Goal: Task Accomplishment & Management: Complete application form

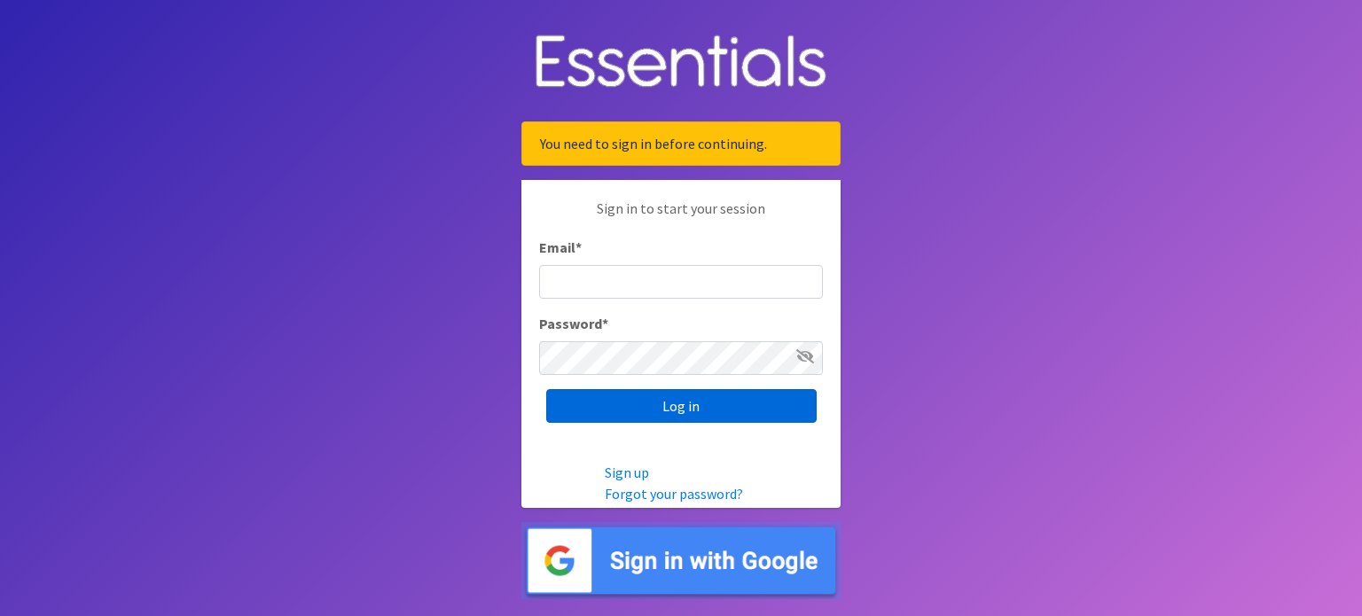
type input "[EMAIL_ADDRESS][DOMAIN_NAME]"
click at [655, 402] on input "Log in" at bounding box center [681, 406] width 270 height 34
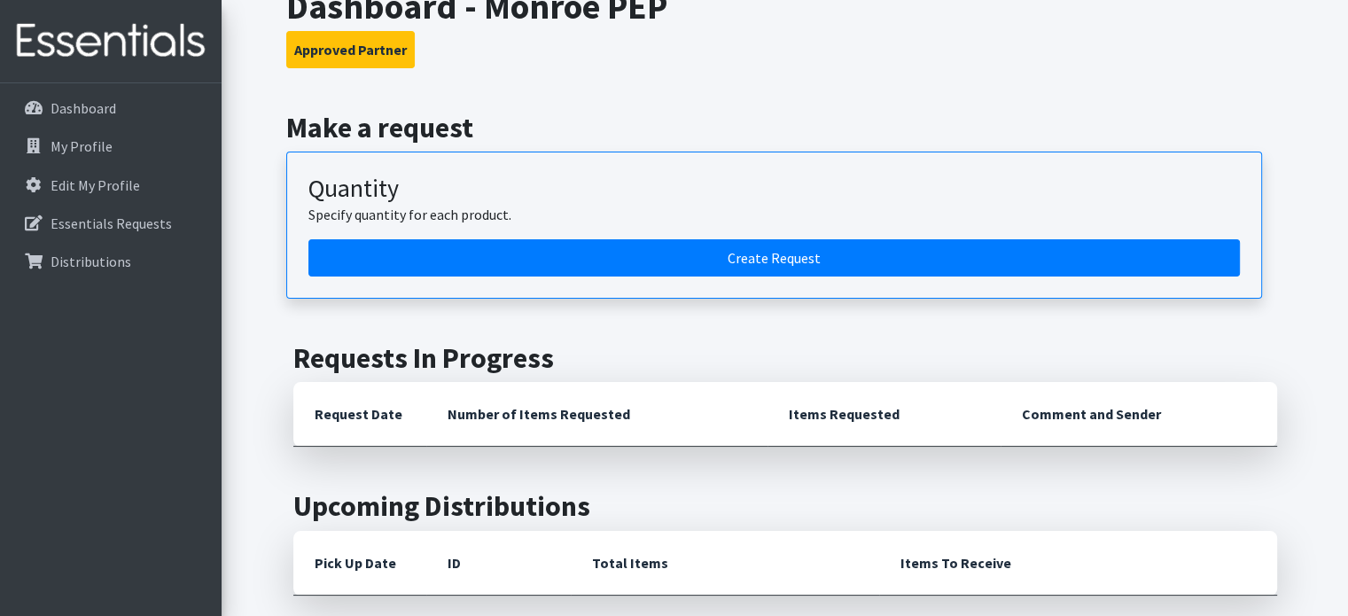
scroll to position [112, 0]
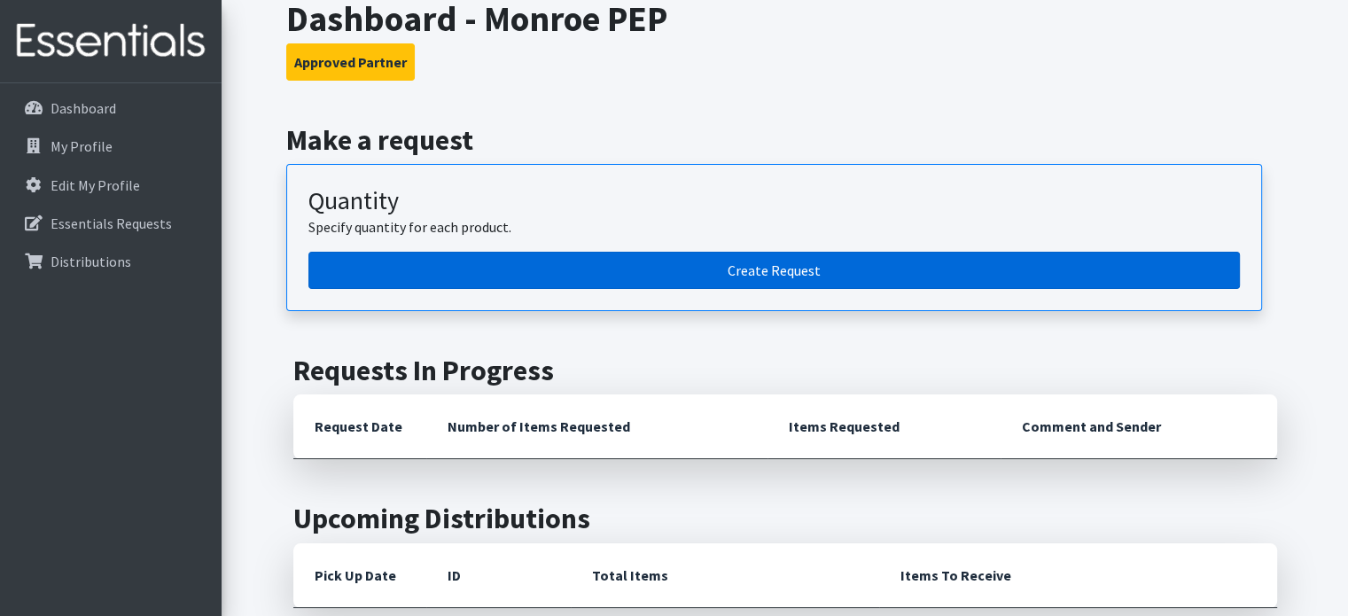
click at [759, 269] on link "Create Request" at bounding box center [774, 270] width 932 height 37
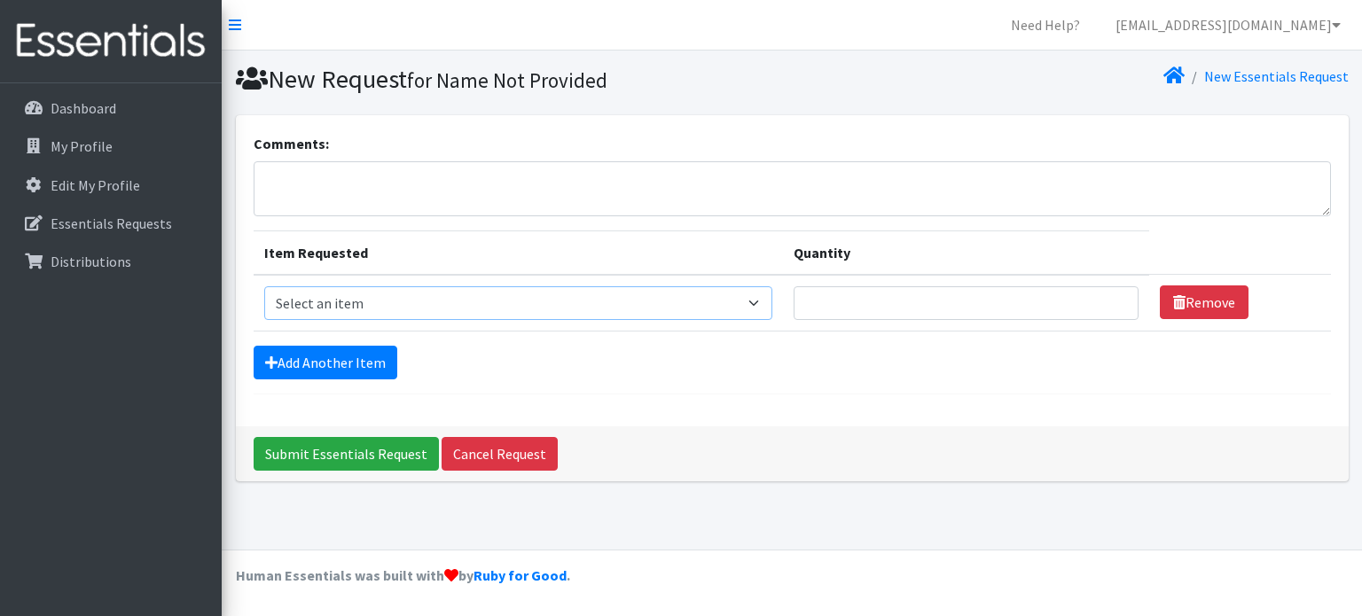
click at [761, 301] on select "Select an item Box - 2T-3T Pull-ups [200 Pull-ups/8 Packs] Box - 3T-4T Pull-ups…" at bounding box center [518, 303] width 509 height 34
select select "14393"
click at [264, 286] on select "Select an item Box - 2T-3T Pull-ups [200 Pull-ups/8 Packs] Box - 3T-4T Pull-ups…" at bounding box center [518, 303] width 509 height 34
click at [766, 303] on select "Select an item Box - 2T-3T Pull-ups [200 Pull-ups/8 Packs] Box - 3T-4T Pull-ups…" at bounding box center [518, 303] width 509 height 34
click at [264, 286] on select "Select an item Box - 2T-3T Pull-ups [200 Pull-ups/8 Packs] Box - 3T-4T Pull-ups…" at bounding box center [518, 303] width 509 height 34
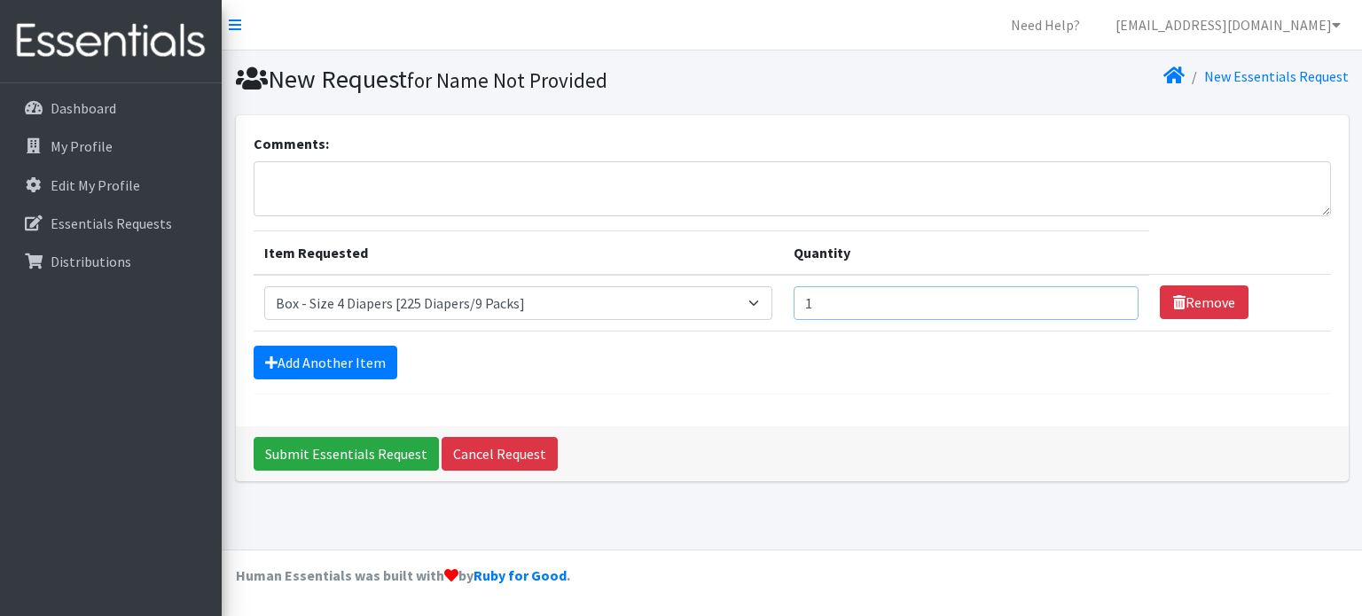
type input "1"
click at [1110, 295] on input "1" at bounding box center [965, 303] width 345 height 34
click at [326, 355] on link "Add Another Item" at bounding box center [326, 363] width 144 height 34
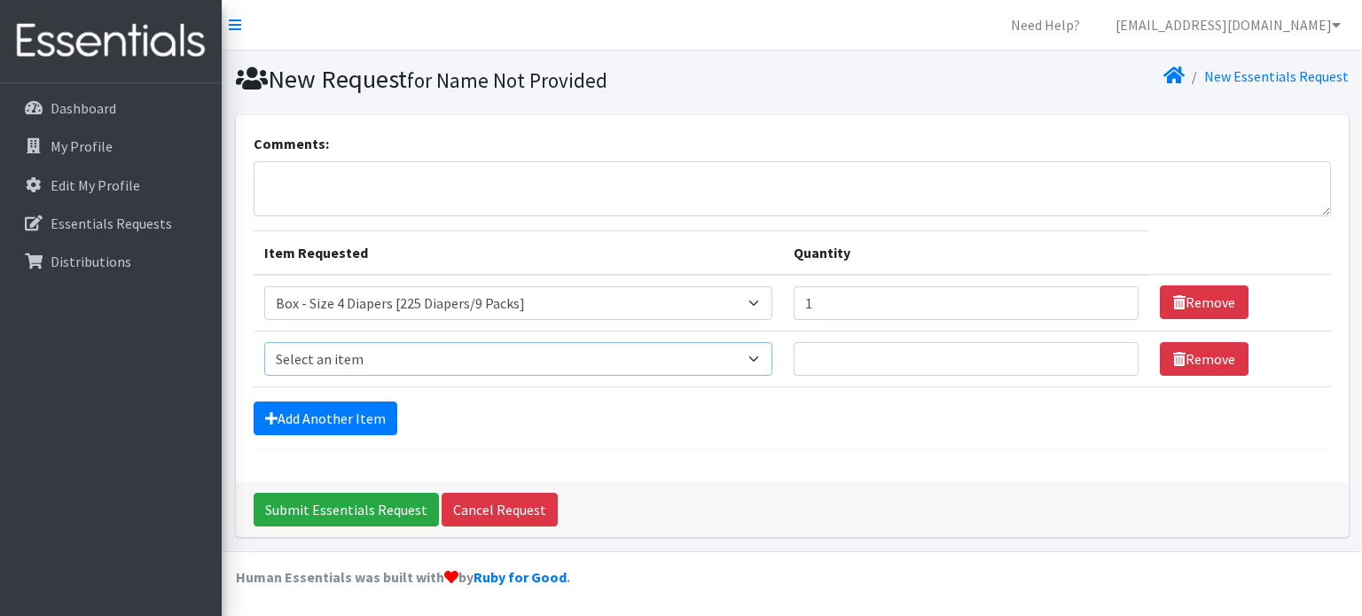
click at [773, 352] on select "Select an item Box - 2T-3T Pull-ups [200 Pull-ups/8 Packs] Box - 3T-4T Pull-ups…" at bounding box center [518, 359] width 509 height 34
select select "14394"
click at [264, 342] on select "Select an item Box - 2T-3T Pull-ups [200 Pull-ups/8 Packs] Box - 3T-4T Pull-ups…" at bounding box center [518, 359] width 509 height 34
type input "1"
click at [1113, 350] on input "1" at bounding box center [965, 359] width 345 height 34
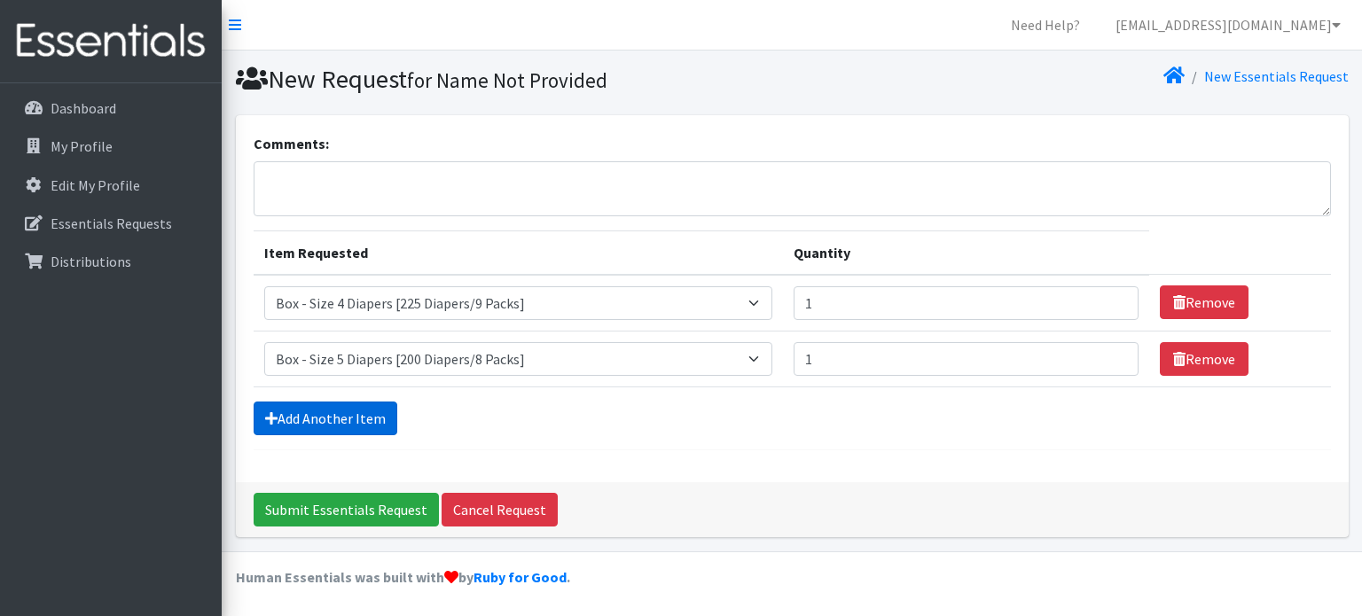
click at [341, 415] on link "Add Another Item" at bounding box center [326, 419] width 144 height 34
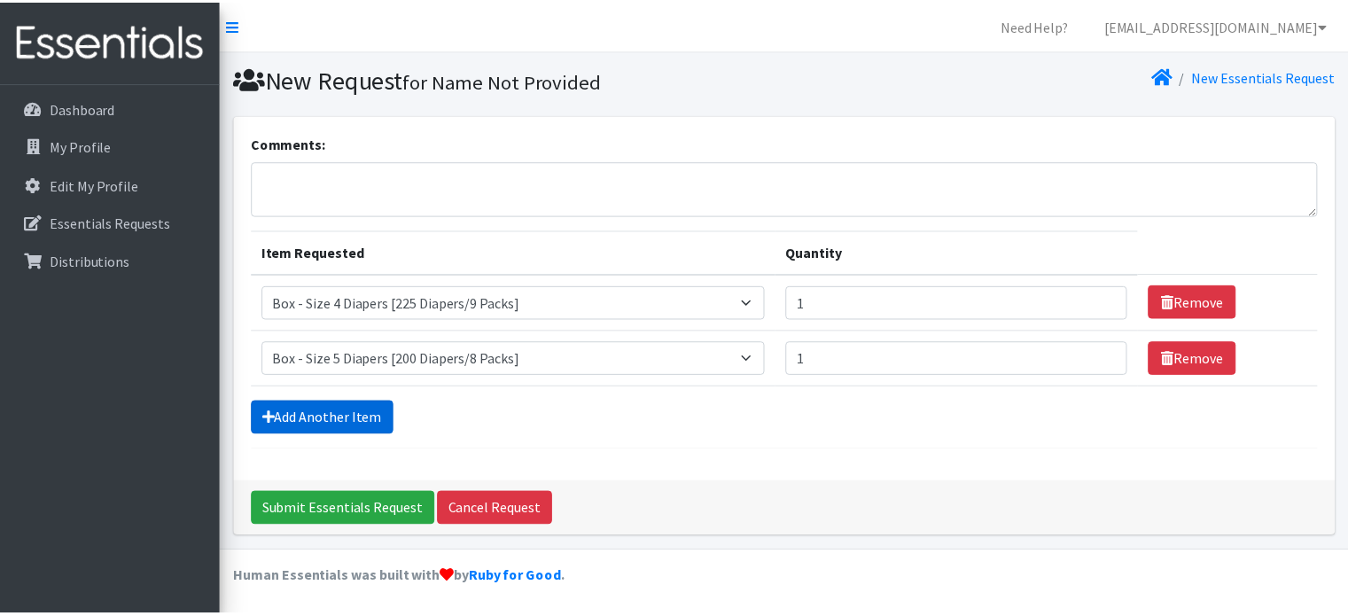
scroll to position [54, 0]
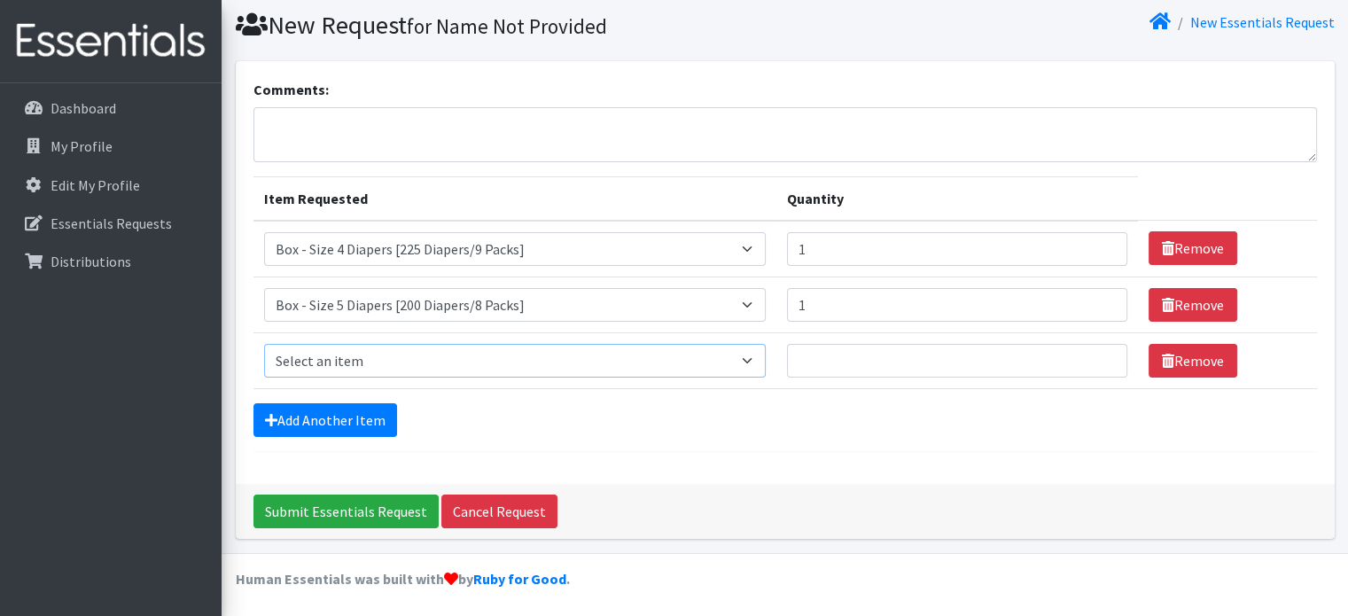
click at [757, 358] on select "Select an item Box - 2T-3T Pull-ups [200 Pull-ups/8 Packs] Box - 3T-4T Pull-ups…" at bounding box center [515, 361] width 502 height 34
select select "14396"
click at [264, 344] on select "Select an item Box - 2T-3T Pull-ups [200 Pull-ups/8 Packs] Box - 3T-4T Pull-ups…" at bounding box center [515, 361] width 502 height 34
type input "1"
click at [1099, 352] on input "1" at bounding box center [957, 361] width 340 height 34
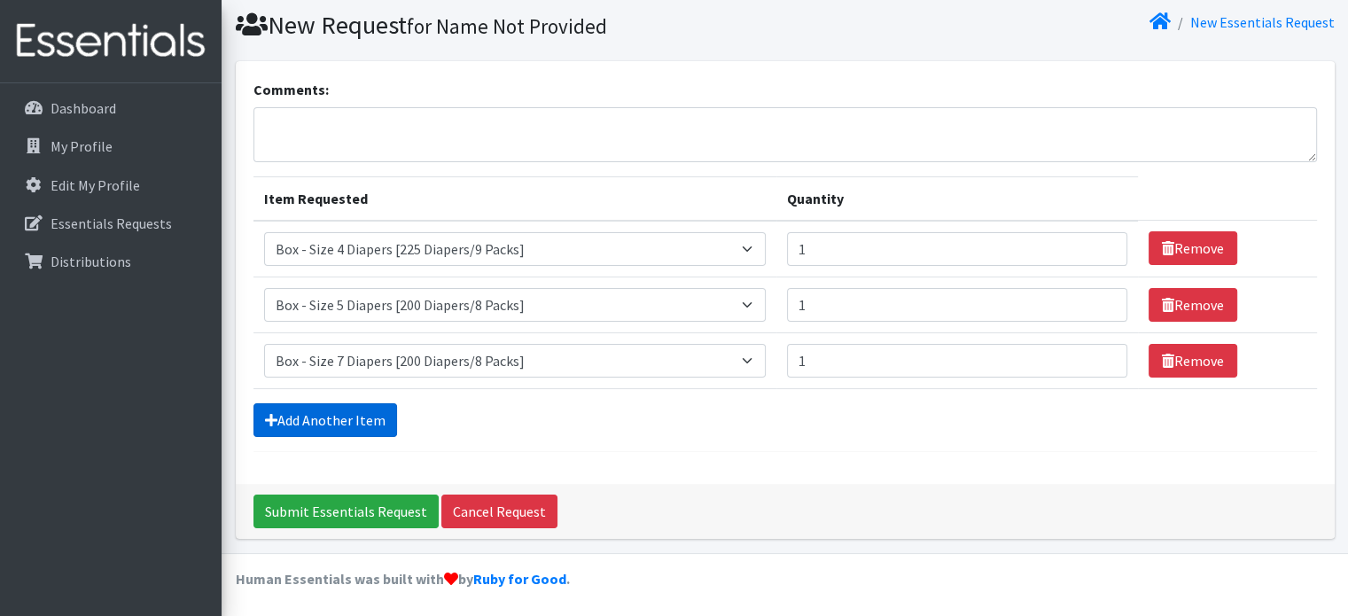
click at [347, 410] on link "Add Another Item" at bounding box center [326, 420] width 144 height 34
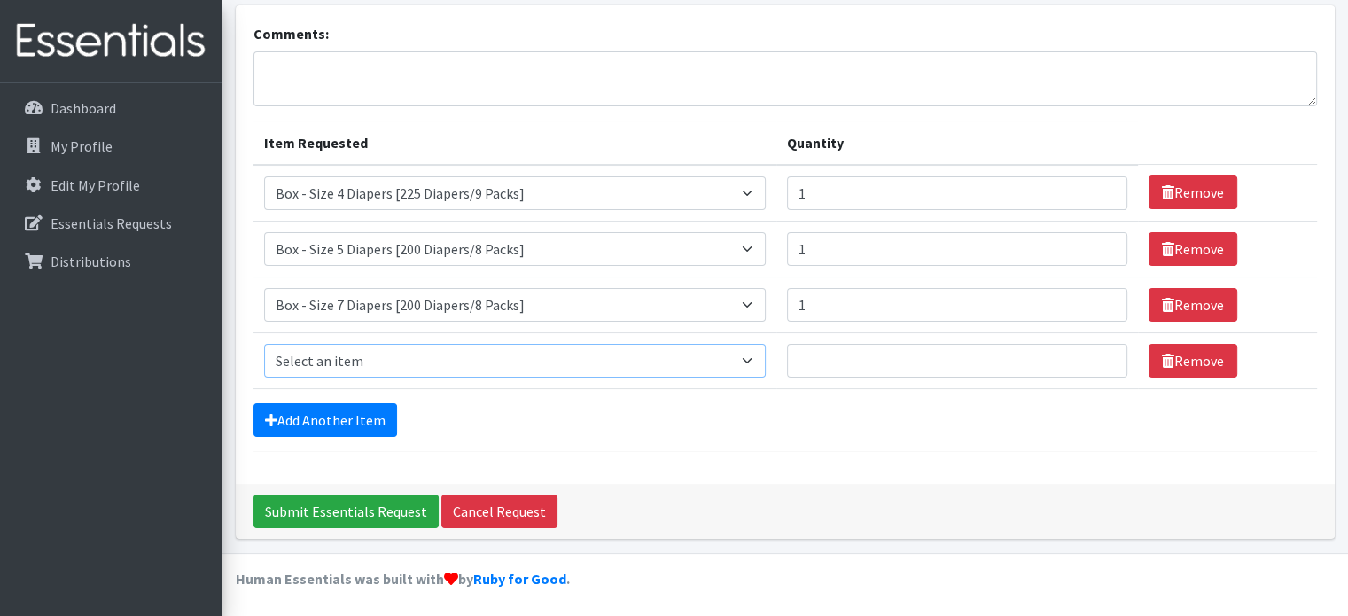
click at [754, 354] on select "Select an item Box - 2T-3T Pull-ups [200 Pull-ups/8 Packs] Box - 3T-4T Pull-ups…" at bounding box center [515, 361] width 502 height 34
select select "14399"
click at [264, 344] on select "Select an item Box - 2T-3T Pull-ups [200 Pull-ups/8 Packs] Box - 3T-4T Pull-ups…" at bounding box center [515, 361] width 502 height 34
type input "1"
click at [1103, 356] on input "1" at bounding box center [957, 361] width 340 height 34
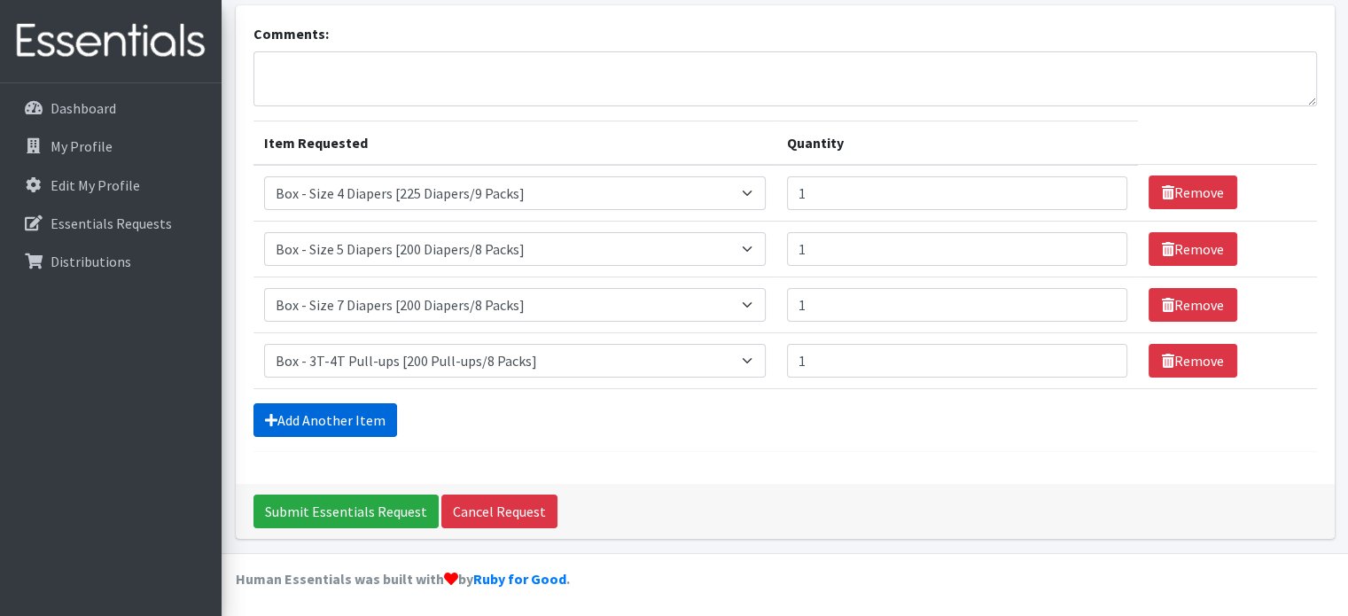
click at [298, 410] on link "Add Another Item" at bounding box center [326, 420] width 144 height 34
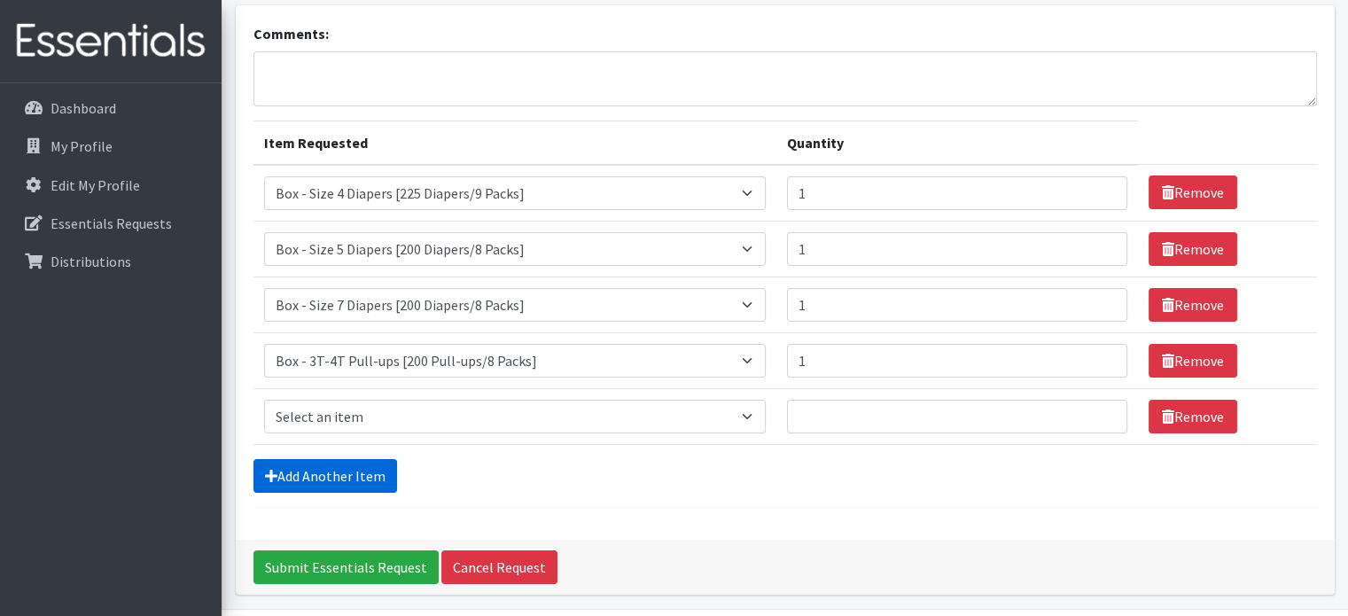
scroll to position [166, 0]
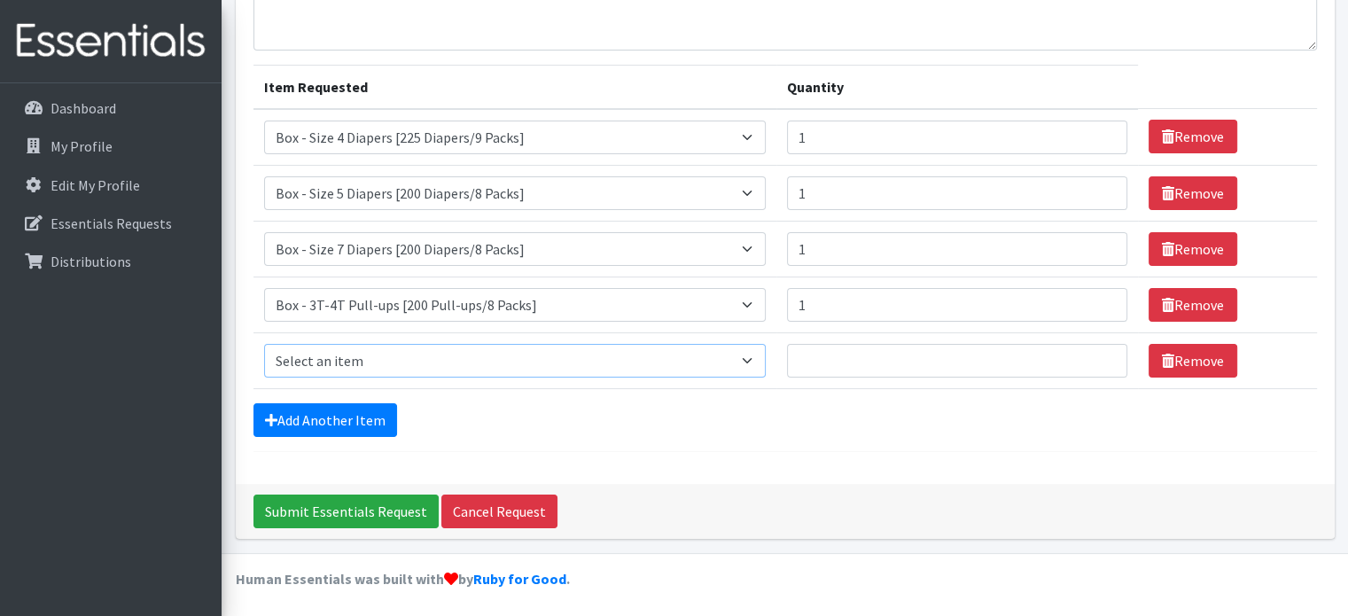
click at [766, 363] on select "Select an item Box - 2T-3T Pull-ups [200 Pull-ups/8 Packs] Box - 3T-4T Pull-ups…" at bounding box center [515, 361] width 502 height 34
select select "14400"
click at [264, 344] on select "Select an item Box - 2T-3T Pull-ups [200 Pull-ups/8 Packs] Box - 3T-4T Pull-ups…" at bounding box center [515, 361] width 502 height 34
type input "1"
click at [1104, 354] on input "1" at bounding box center [957, 361] width 340 height 34
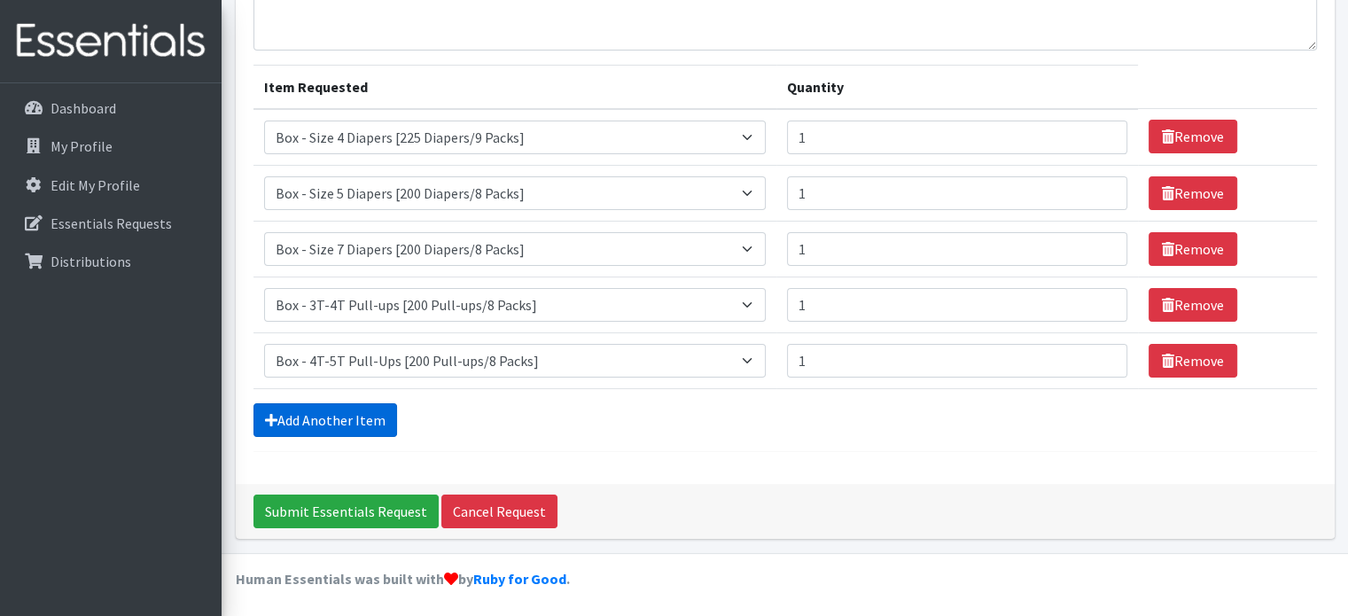
click at [323, 417] on link "Add Another Item" at bounding box center [326, 420] width 144 height 34
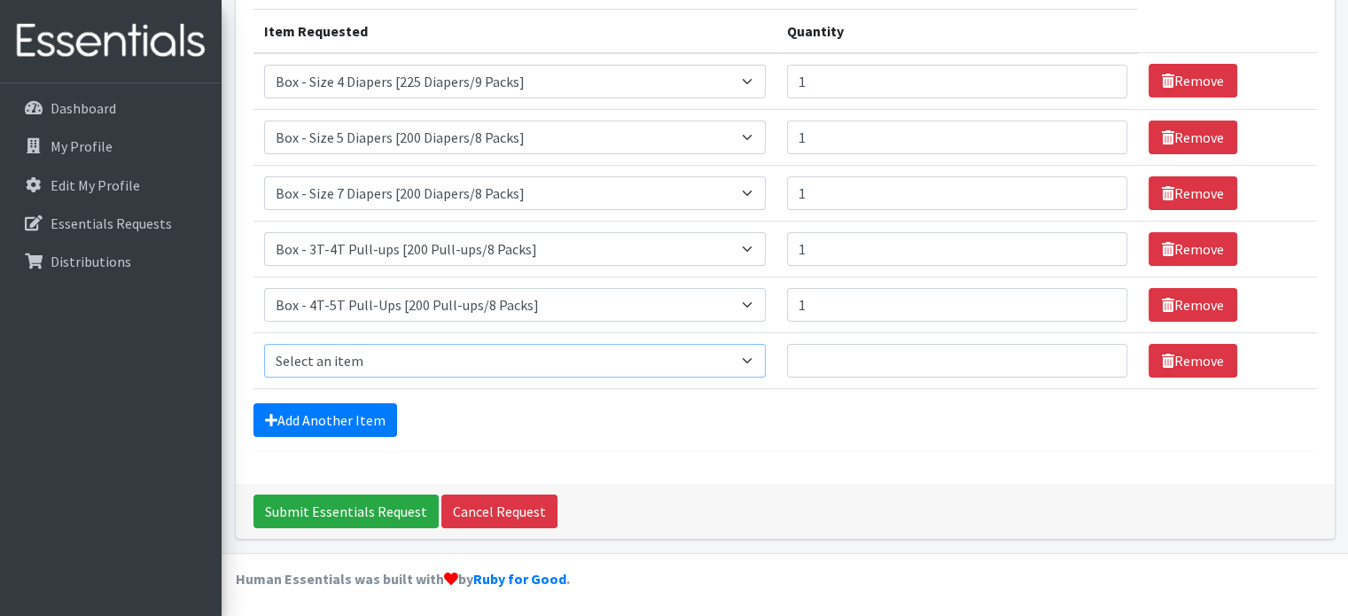
click at [749, 361] on select "Select an item Box - 2T-3T Pull-ups [200 Pull-ups/8 Packs] Box - 3T-4T Pull-ups…" at bounding box center [515, 361] width 502 height 34
select select "14401"
click at [264, 344] on select "Select an item Box - 2T-3T Pull-ups [200 Pull-ups/8 Packs] Box - 3T-4T Pull-ups…" at bounding box center [515, 361] width 502 height 34
click at [1101, 354] on input "1" at bounding box center [957, 361] width 340 height 34
click at [1101, 354] on input "2" at bounding box center [957, 361] width 340 height 34
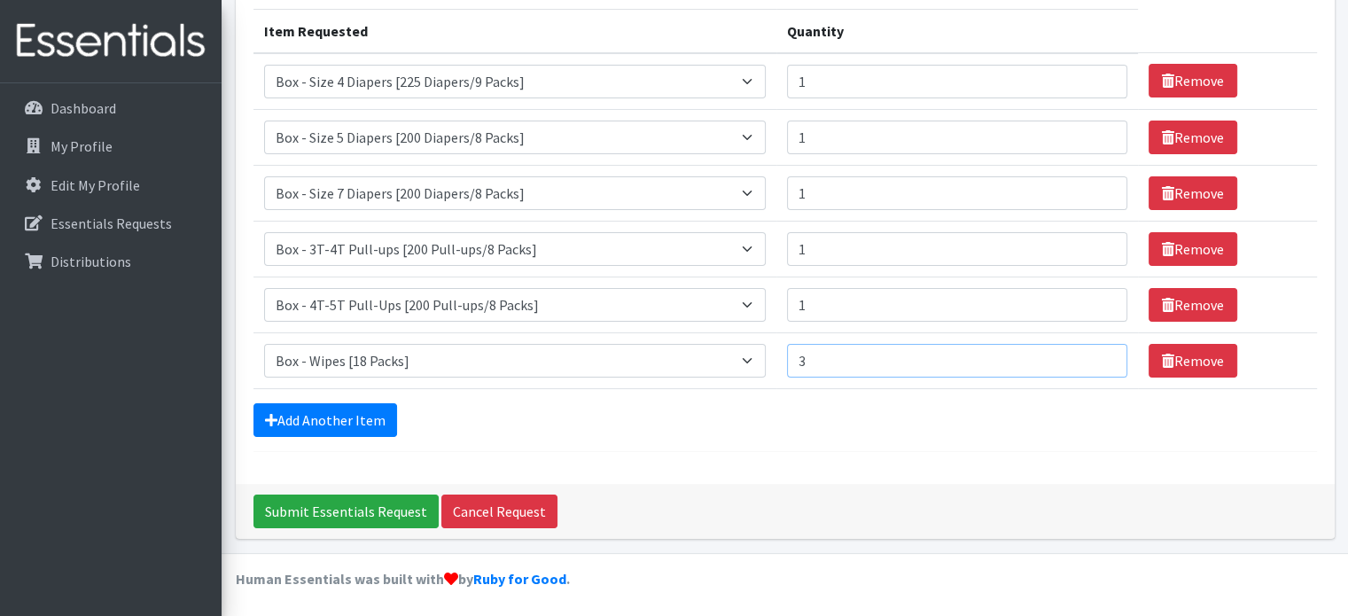
click at [1101, 354] on input "3" at bounding box center [957, 361] width 340 height 34
type input "4"
click at [1101, 354] on input "4" at bounding box center [957, 361] width 340 height 34
type input "2"
click at [1099, 299] on input "2" at bounding box center [957, 305] width 340 height 34
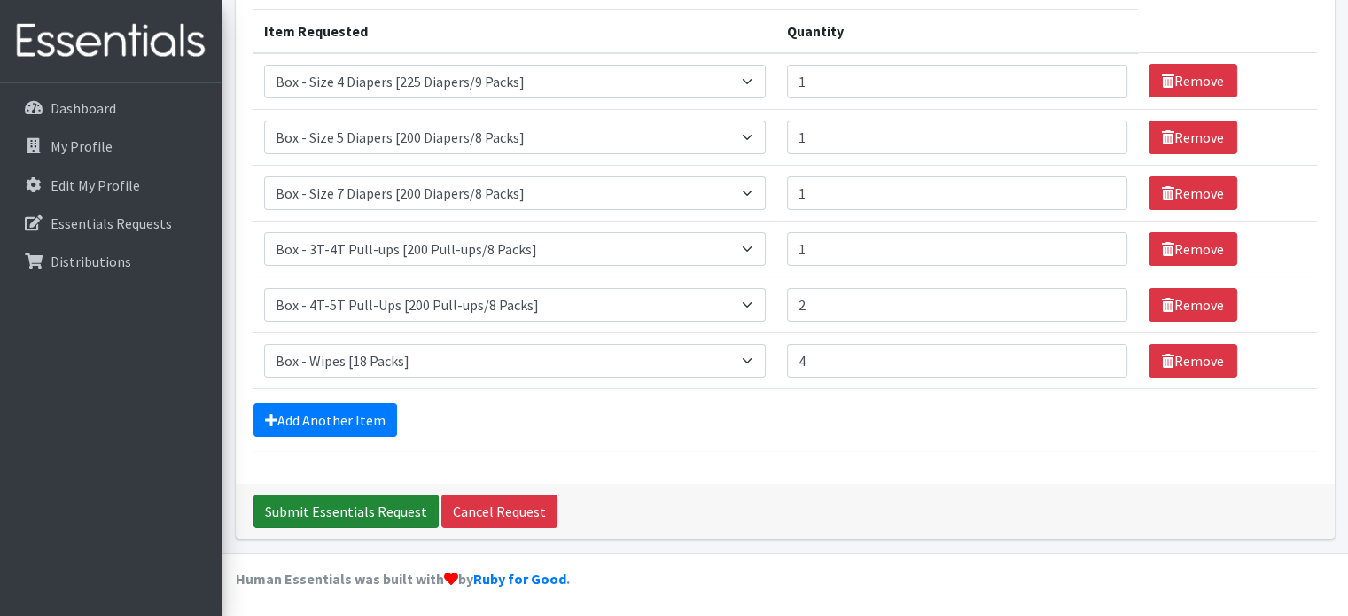
click at [337, 504] on input "Submit Essentials Request" at bounding box center [346, 512] width 185 height 34
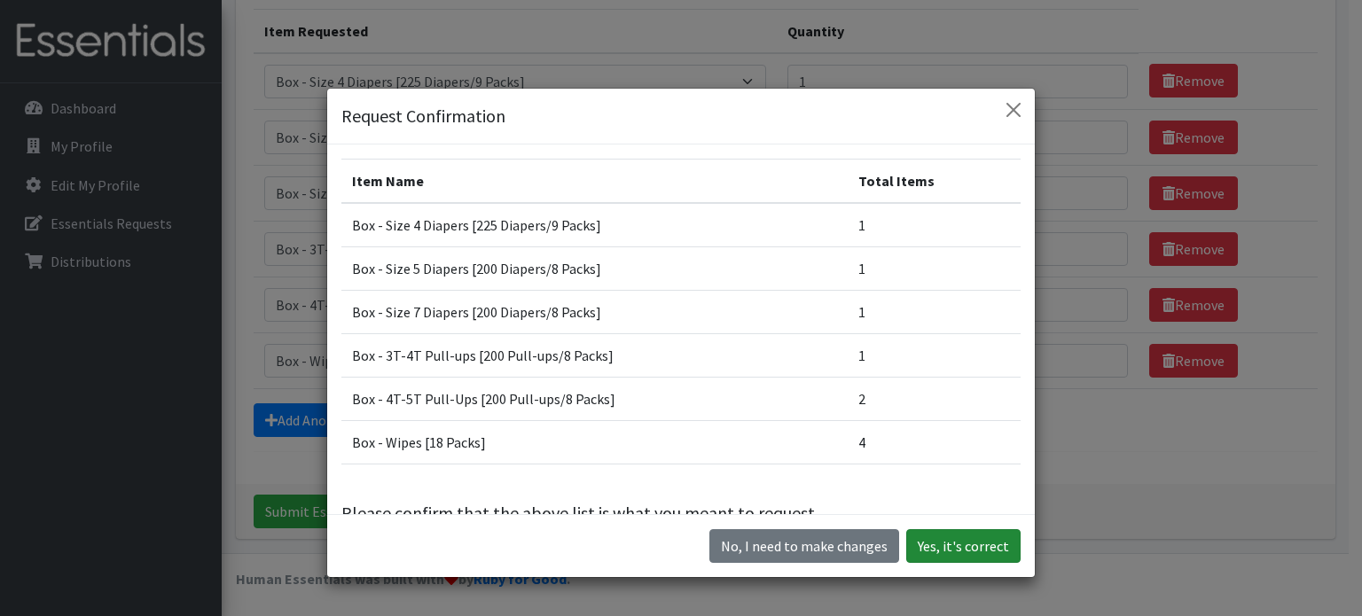
click at [947, 549] on button "Yes, it's correct" at bounding box center [963, 546] width 114 height 34
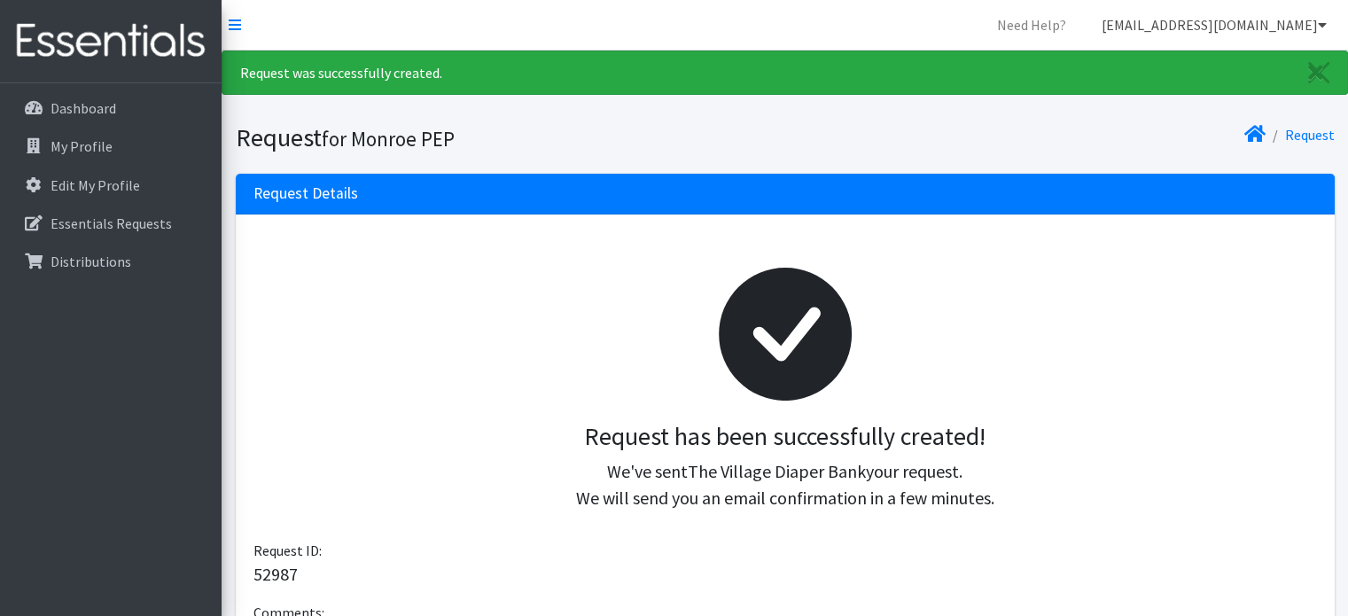
click at [1326, 22] on icon at bounding box center [1322, 25] width 9 height 14
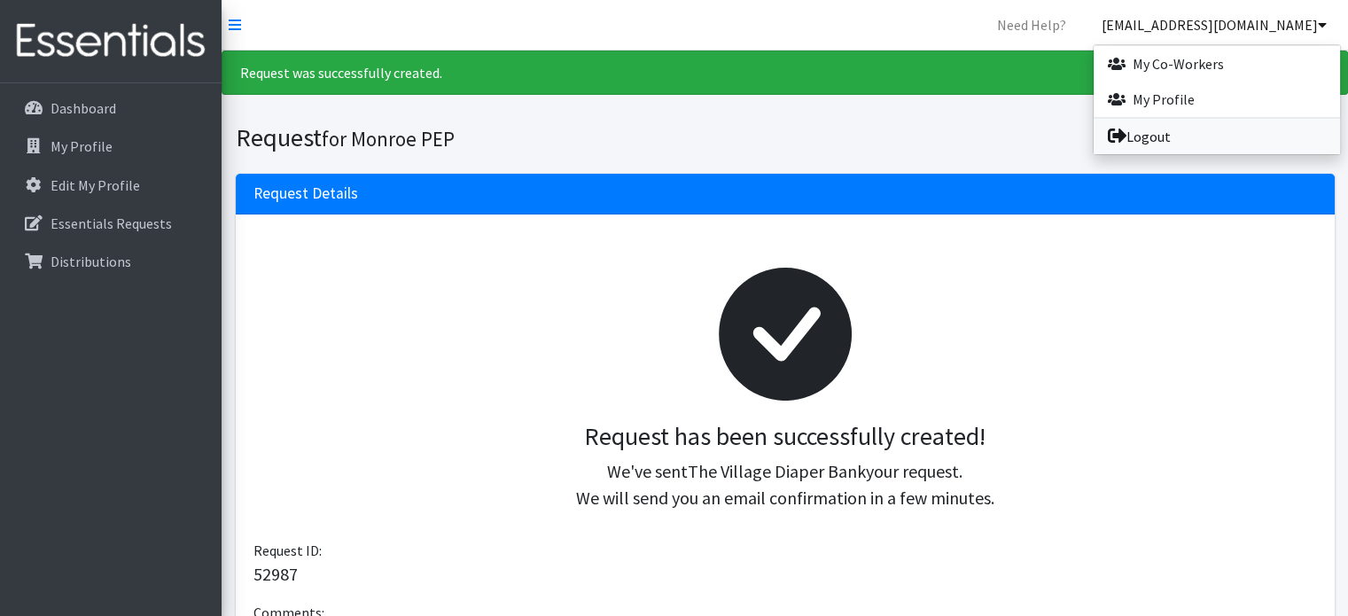
click at [1135, 140] on link "Logout" at bounding box center [1217, 136] width 246 height 35
